Goal: Task Accomplishment & Management: Manage account settings

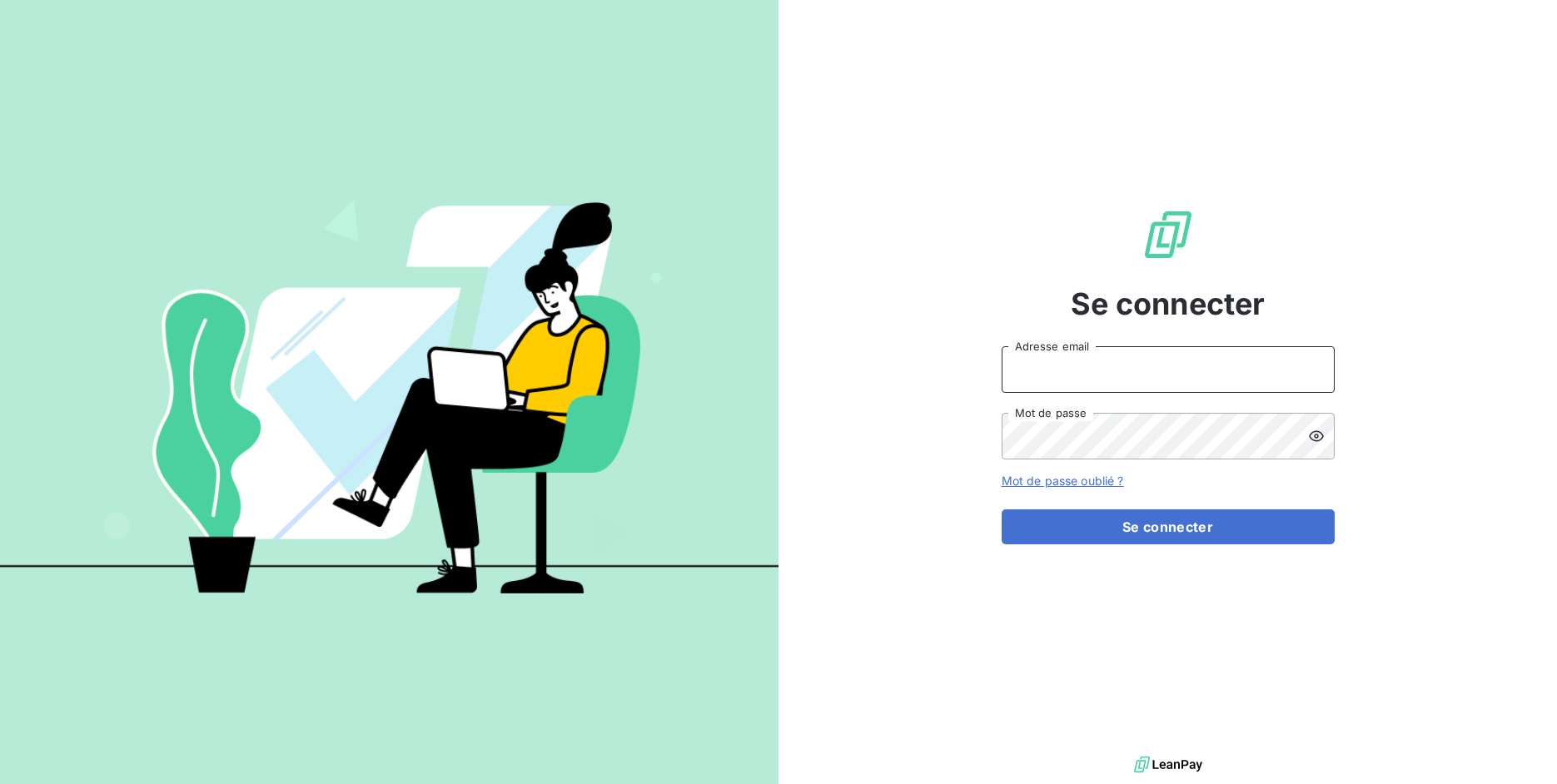
click at [1098, 359] on input "Adresse email" at bounding box center [1167, 369] width 333 height 46
drag, startPoint x: 1061, startPoint y: 371, endPoint x: 1145, endPoint y: 358, distance: 85.0
click at [1145, 358] on input "admin@3dcelo" at bounding box center [1167, 369] width 333 height 46
type input "admin@bapvenissieux"
click at [1001, 509] on button "Se connecter" at bounding box center [1167, 527] width 333 height 35
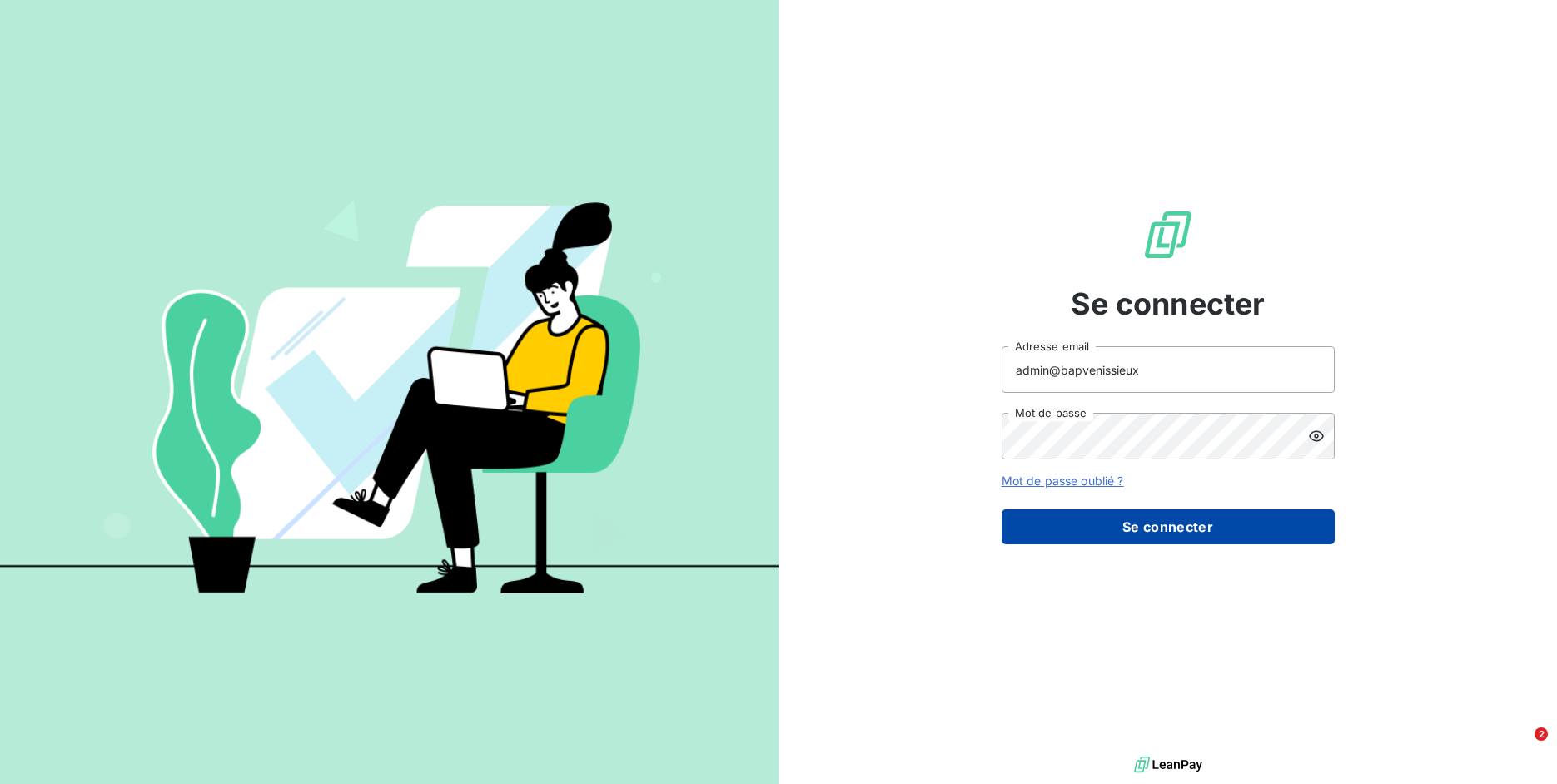
click at [1151, 514] on button "Se connecter" at bounding box center [1167, 527] width 333 height 35
click at [1158, 526] on button "Se connecter" at bounding box center [1167, 527] width 333 height 35
click at [930, 110] on div "Se connecter admin@bapvenissieux Adresse email Mot de passe Mot de passe oublié…" at bounding box center [1167, 376] width 778 height 752
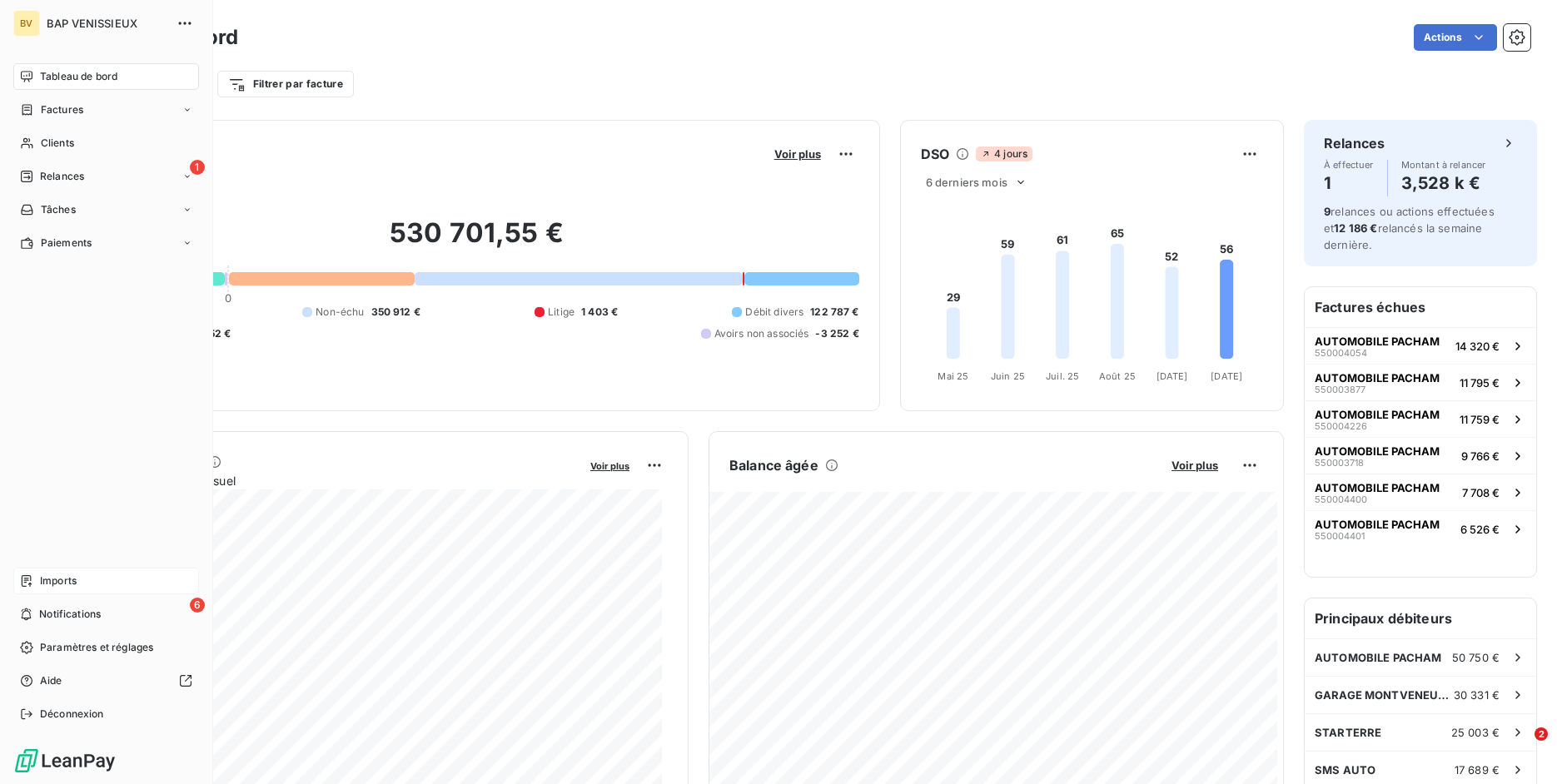
click at [38, 576] on div "Imports" at bounding box center [106, 581] width 185 height 27
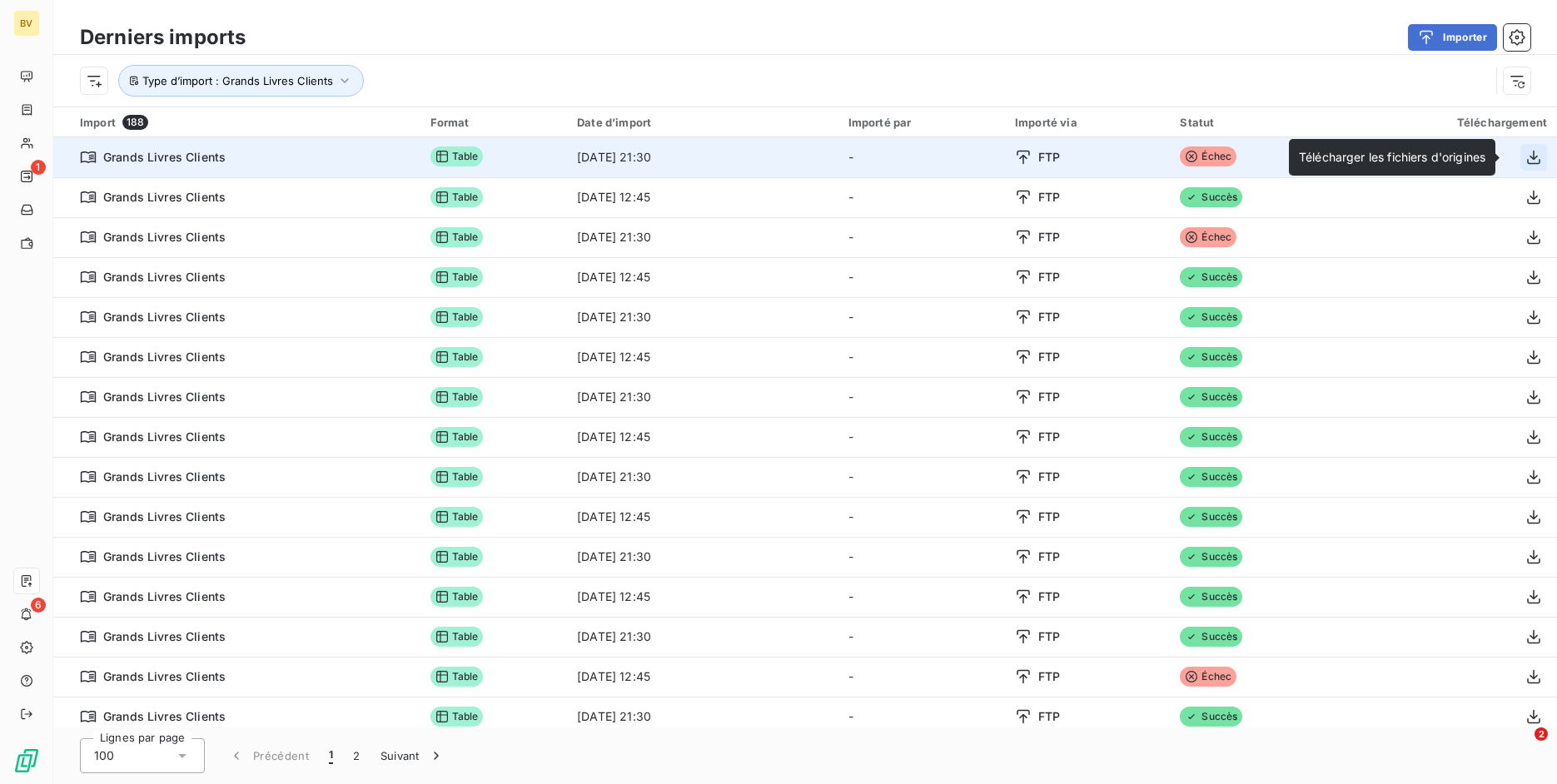
click at [1527, 155] on icon "button" at bounding box center [1534, 156] width 14 height 14
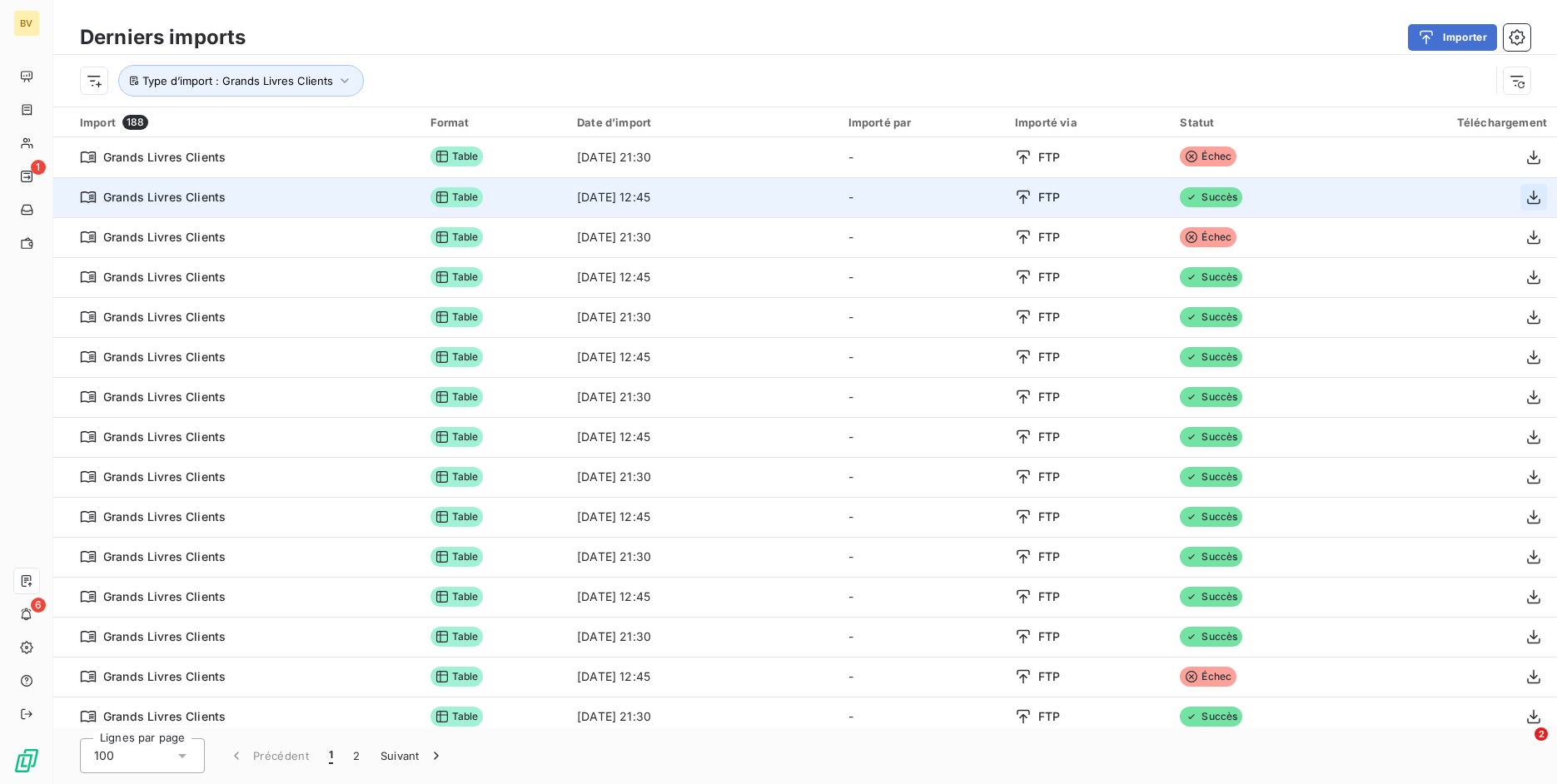
click at [1525, 195] on icon "button" at bounding box center [1533, 197] width 16 height 16
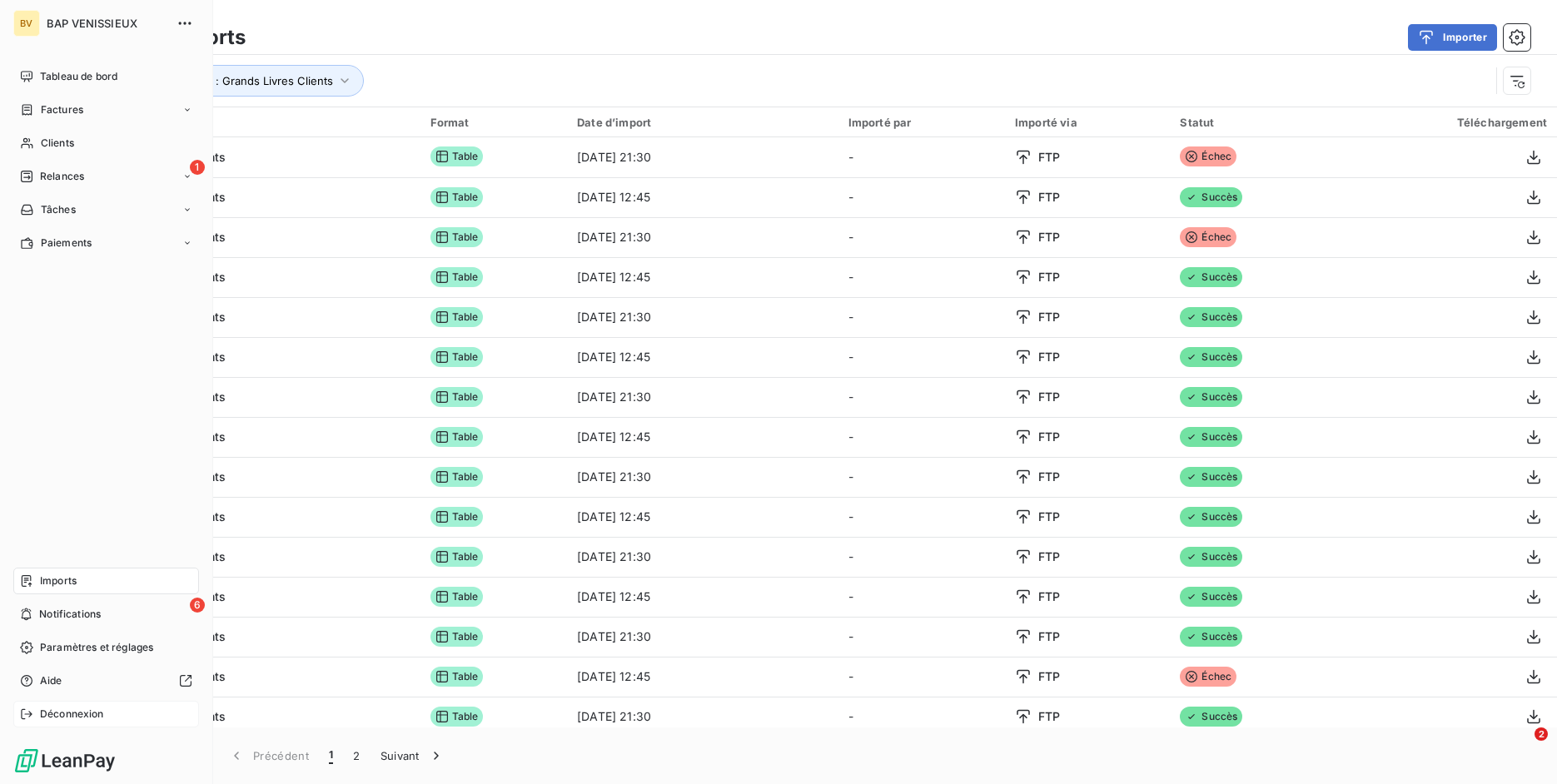
click at [38, 713] on div "Déconnexion" at bounding box center [106, 715] width 185 height 27
